Goal: Task Accomplishment & Management: Manage account settings

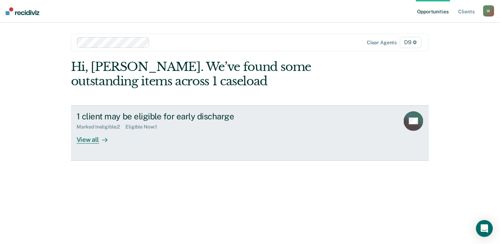
click at [88, 137] on div "View all" at bounding box center [96, 137] width 39 height 14
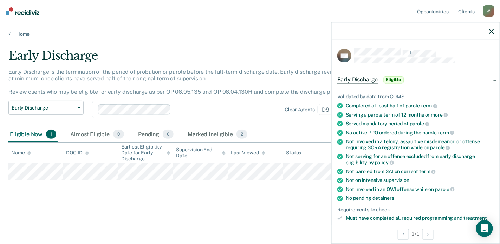
scroll to position [162, 0]
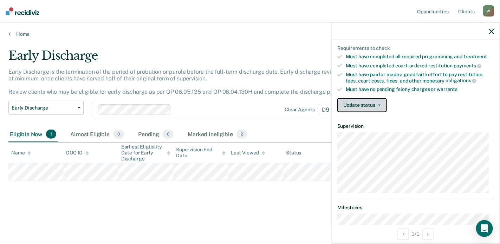
click at [379, 98] on button "Update status" at bounding box center [363, 105] width 50 height 14
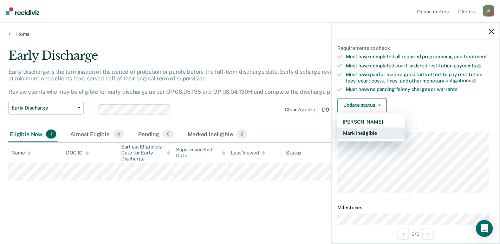
click at [365, 128] on button "Mark Ineligible" at bounding box center [372, 133] width 68 height 11
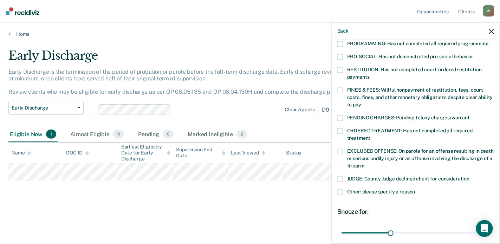
click at [343, 88] on label "FINES & FEES: Willful nonpayment of restitution, fees, court costs, fines, and …" at bounding box center [416, 99] width 157 height 22
click at [362, 102] on input "FINES & FEES: Willful nonpayment of restitution, fees, court costs, fines, and …" at bounding box center [362, 102] width 0 height 0
click at [342, 190] on span at bounding box center [341, 193] width 6 height 6
click at [416, 190] on input "Other: please specify a reason" at bounding box center [416, 190] width 0 height 0
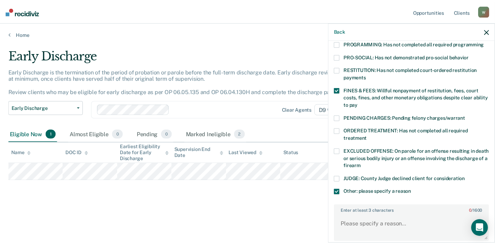
scroll to position [259, 0]
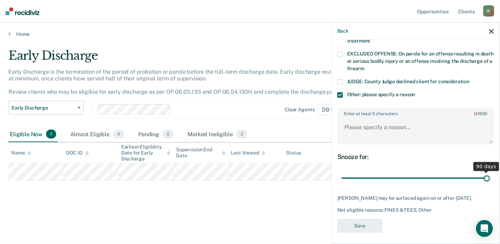
drag, startPoint x: 389, startPoint y: 170, endPoint x: 502, endPoint y: 169, distance: 113.6
type input "90"
click at [490, 172] on input "range" at bounding box center [416, 178] width 148 height 12
click at [345, 118] on textarea "Enter at least 3 characters 0 / 1600" at bounding box center [415, 131] width 155 height 26
type textarea "U"
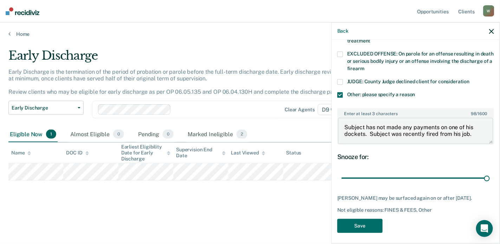
type textarea "Subject has not made any payments on one of his dockets. Subject was recently f…"
click at [358, 215] on div "SN Which of the following requirements has [PERSON_NAME] not met? [MEDICAL_DATA…" at bounding box center [416, 13] width 157 height 448
click at [357, 225] on button "Save" at bounding box center [360, 226] width 45 height 14
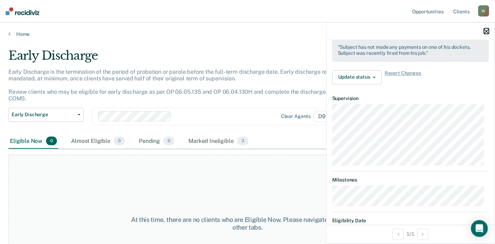
click at [487, 31] on icon "button" at bounding box center [486, 31] width 5 height 5
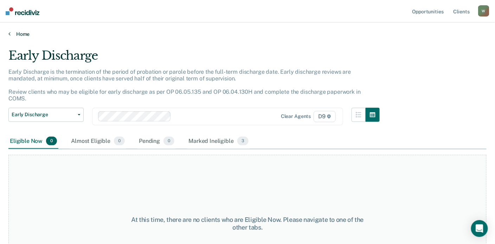
click at [18, 33] on link "Home" at bounding box center [247, 34] width 478 height 6
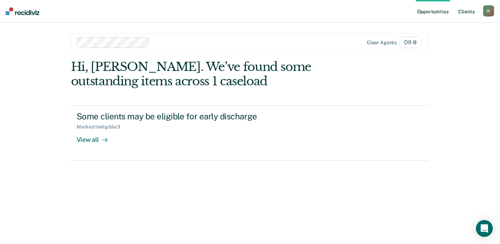
click at [473, 11] on link "Client s" at bounding box center [467, 11] width 19 height 23
